Goal: Task Accomplishment & Management: Manage account settings

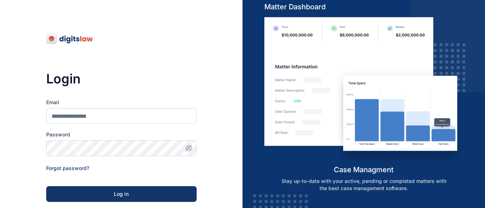
scroll to position [62, 0]
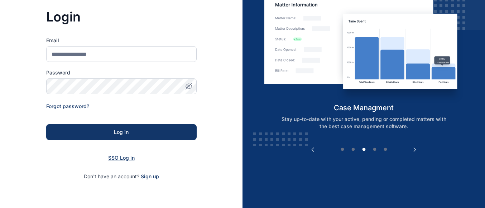
click at [112, 160] on span "SSO Log in" at bounding box center [121, 158] width 27 height 6
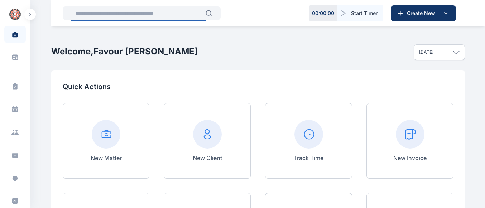
click at [97, 11] on input "text" at bounding box center [138, 13] width 134 height 14
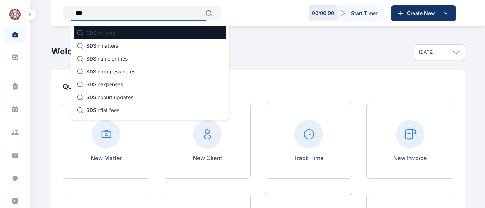
type input "***"
click at [110, 34] on p "SDS in clients" at bounding box center [100, 32] width 29 height 7
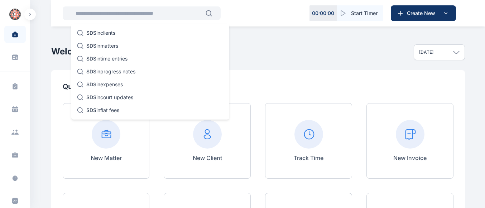
click at [110, 34] on div "Welcome, Favour [PERSON_NAME]" at bounding box center [124, 52] width 146 height 36
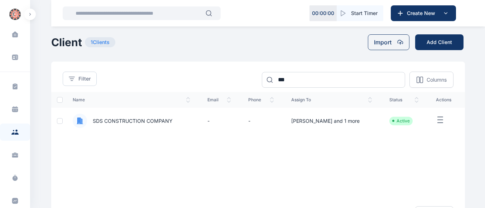
click at [107, 120] on span "SDS CONSTRUCTION COMPANY" at bounding box center [130, 120] width 86 height 7
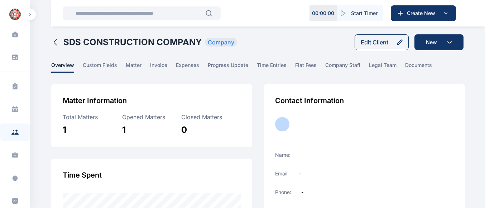
click at [149, 68] on link "matter" at bounding box center [138, 67] width 24 height 11
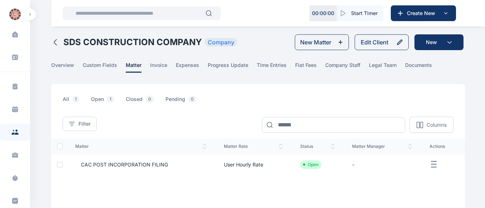
click at [101, 167] on span "CAC POST INCORPORATION FILING" at bounding box center [121, 164] width 93 height 7
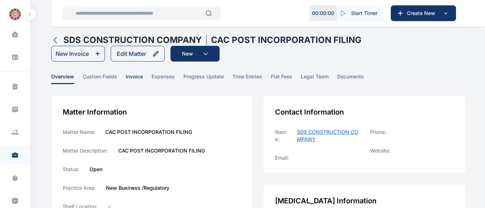
click at [138, 75] on span "invoice" at bounding box center [134, 78] width 17 height 11
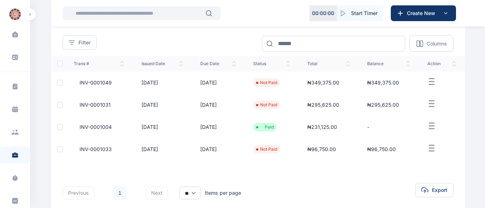
scroll to position [96, 0]
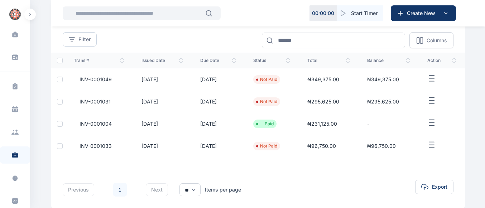
click at [87, 146] on span "INV-0001033" at bounding box center [93, 146] width 38 height 7
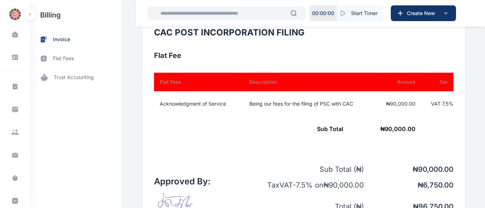
scroll to position [242, 0]
